Goal: Information Seeking & Learning: Learn about a topic

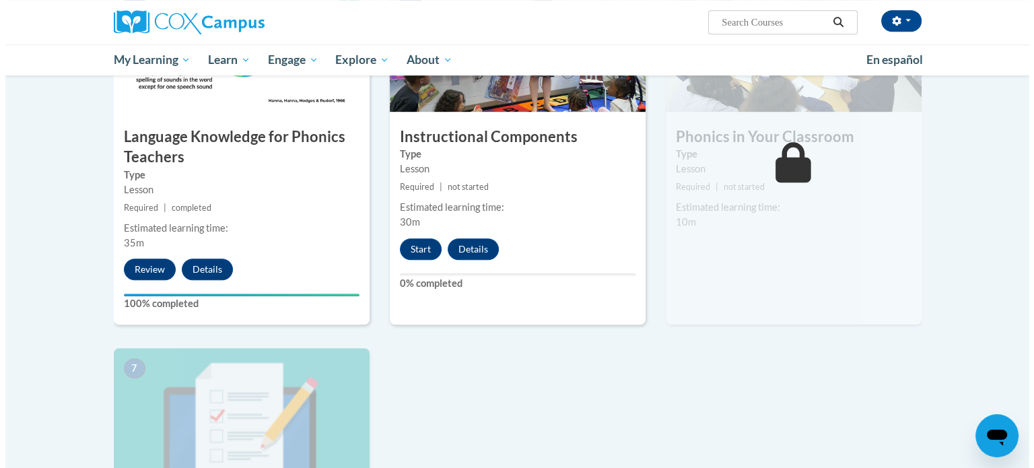
scroll to position [746, 0]
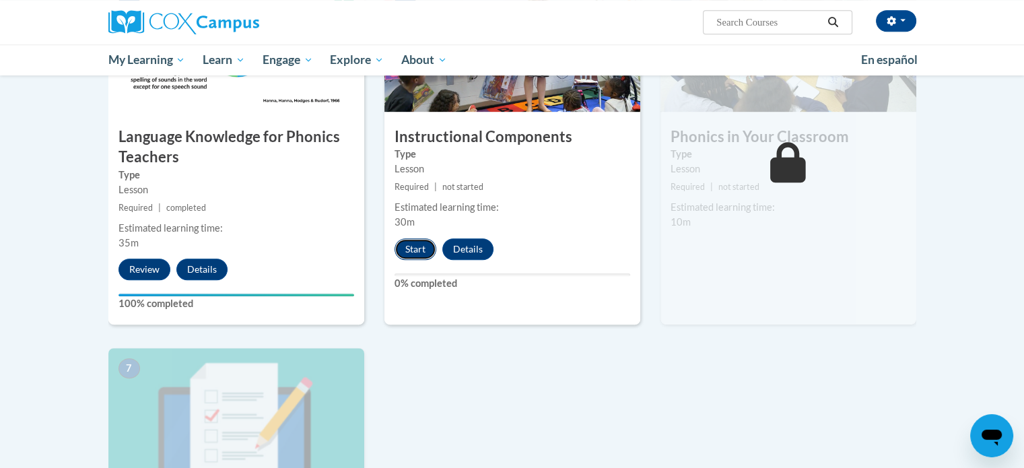
click at [420, 246] on button "Start" at bounding box center [415, 249] width 42 height 22
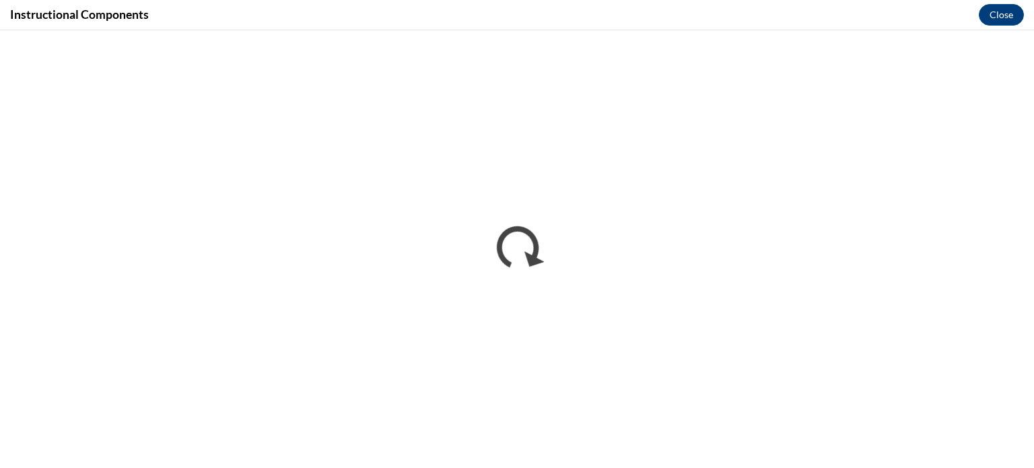
scroll to position [0, 0]
